Goal: Transaction & Acquisition: Purchase product/service

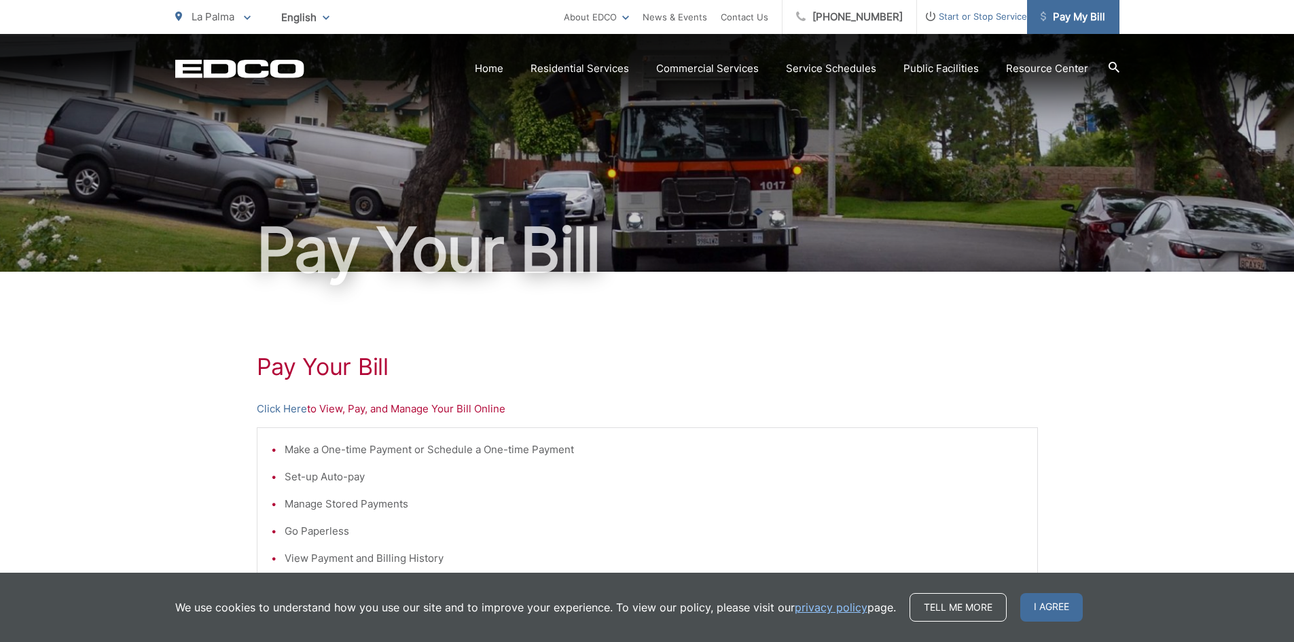
click at [1092, 20] on span "Pay My Bill" at bounding box center [1073, 17] width 65 height 16
click at [298, 410] on link "Click Here" at bounding box center [282, 409] width 50 height 16
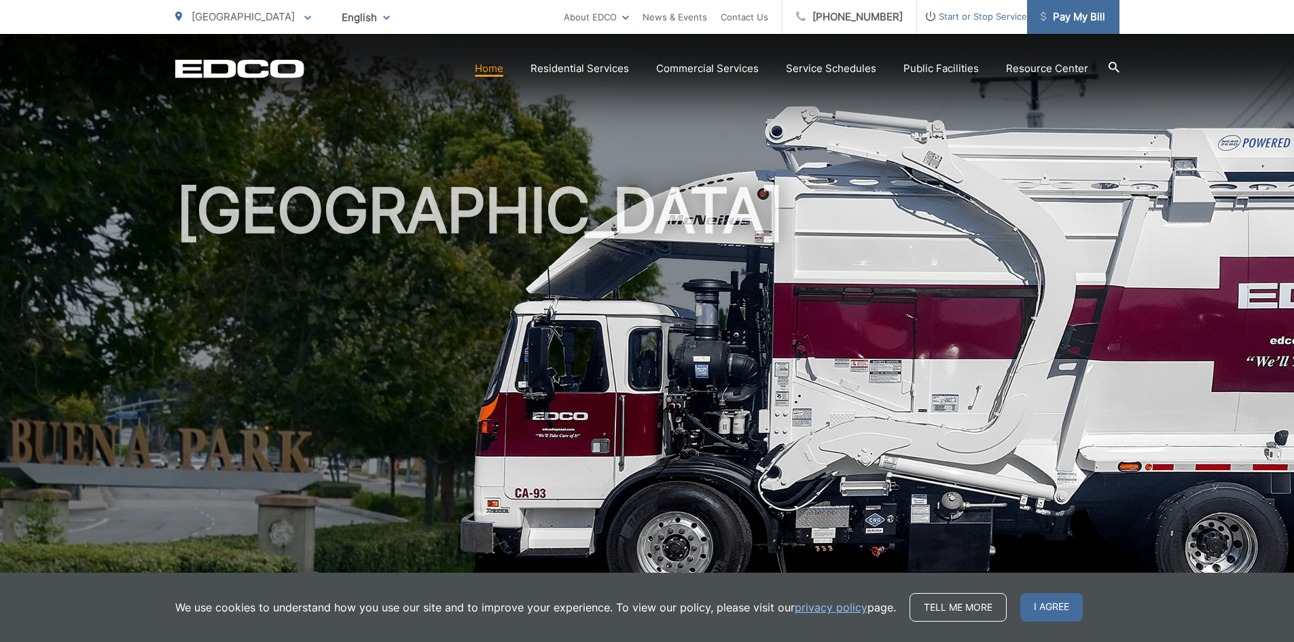
click at [1085, 18] on span "Pay My Bill" at bounding box center [1073, 17] width 65 height 16
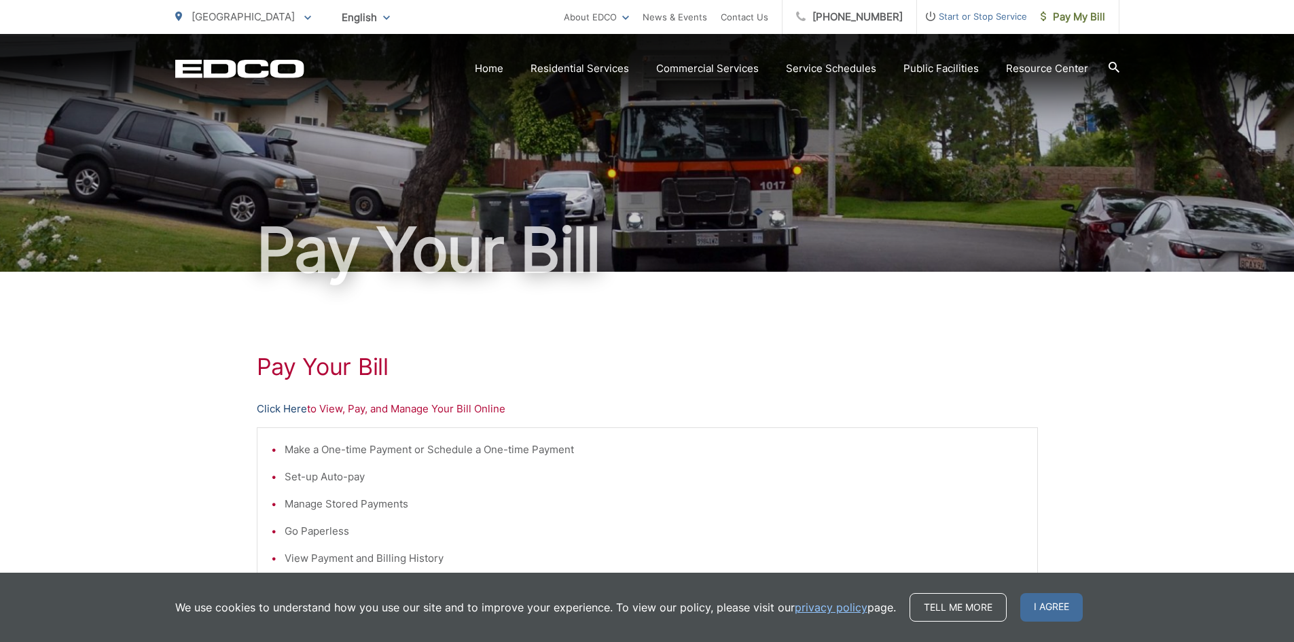
click at [282, 413] on link "Click Here" at bounding box center [282, 409] width 50 height 16
